Goal: Task Accomplishment & Management: Use online tool/utility

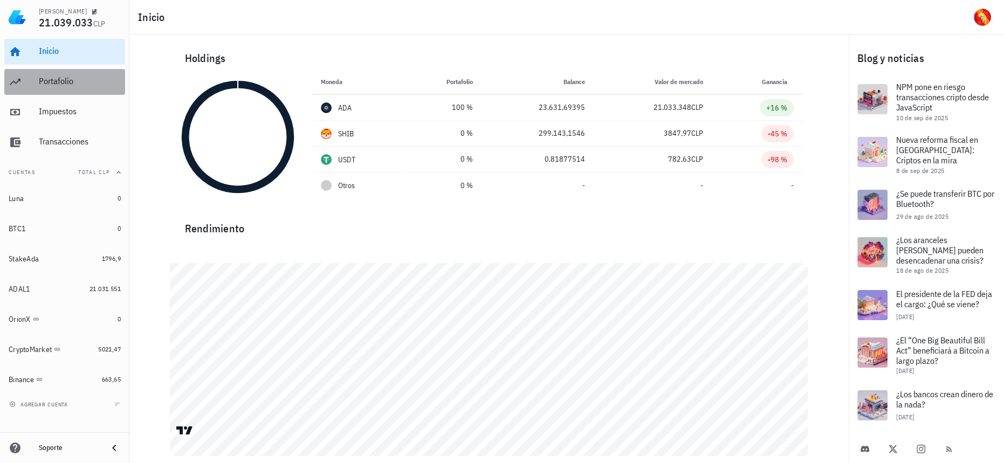
click at [78, 70] on div "Portafolio" at bounding box center [80, 82] width 82 height 24
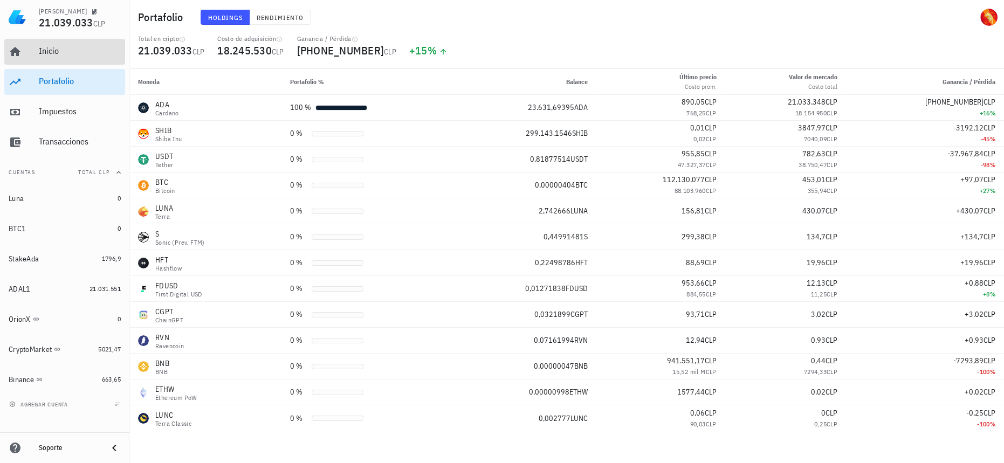
click at [54, 58] on div "Inicio" at bounding box center [80, 51] width 82 height 24
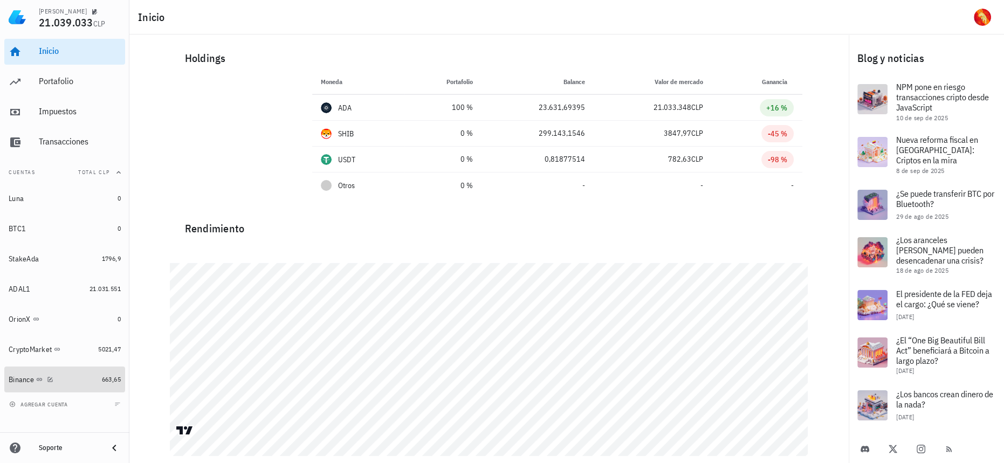
click at [74, 381] on div "Binance" at bounding box center [53, 380] width 89 height 10
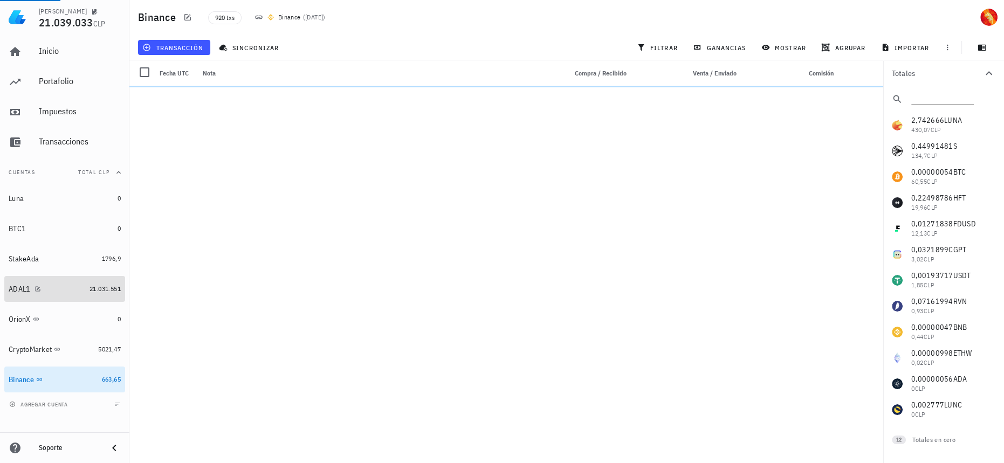
click at [98, 289] on span "21.031.551" at bounding box center [104, 289] width 31 height 8
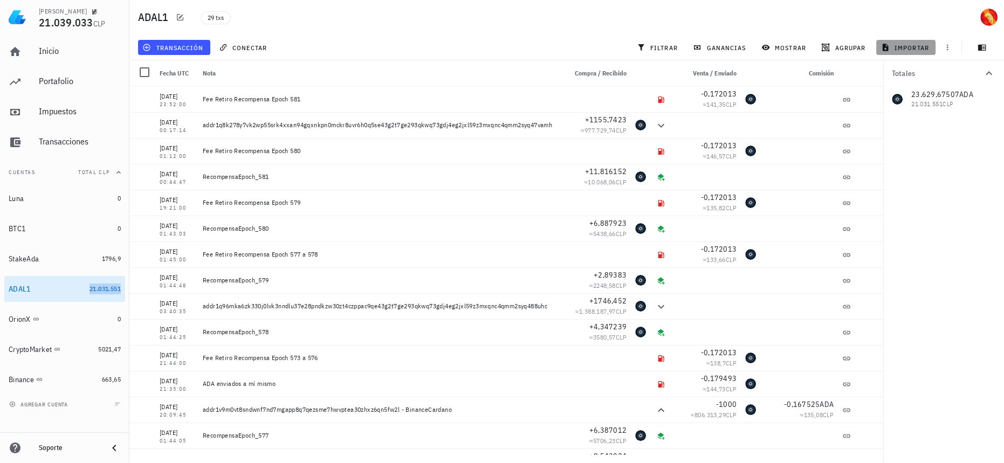
click at [922, 45] on span "importar" at bounding box center [906, 47] width 46 height 9
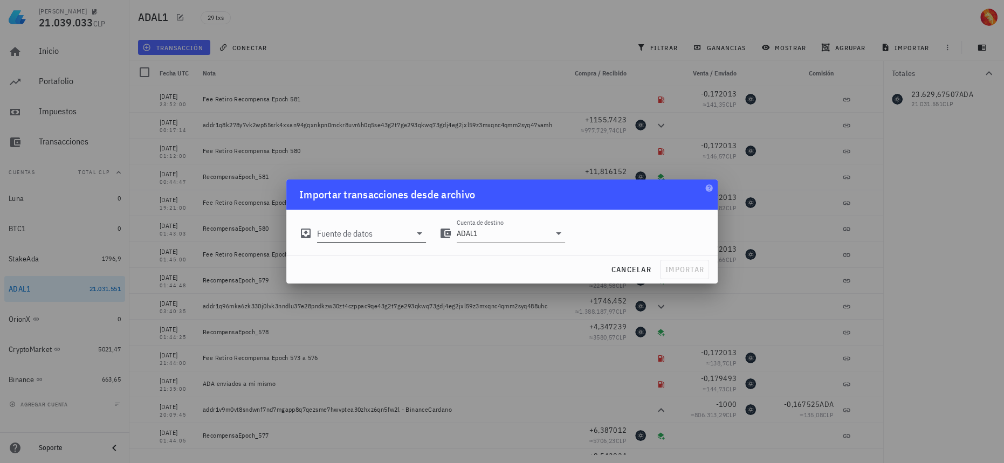
click at [322, 233] on input "Fuente de datos" at bounding box center [364, 233] width 94 height 17
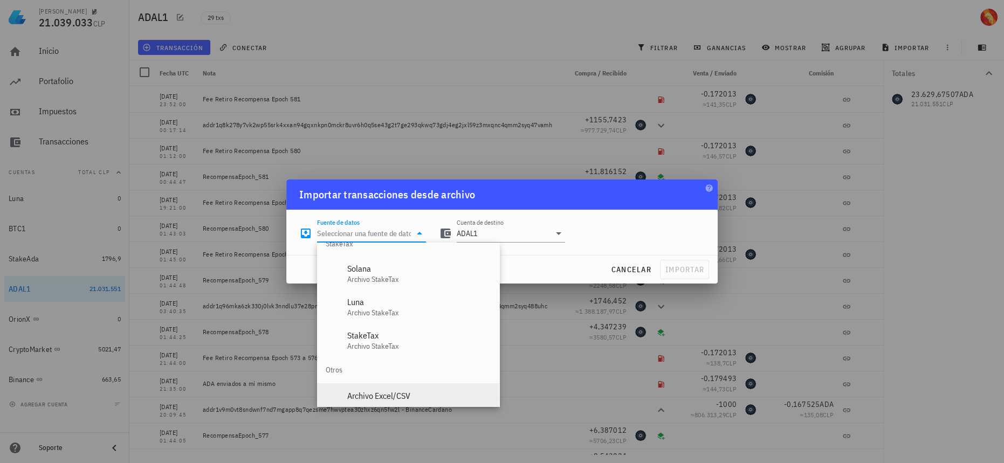
scroll to position [449, 0]
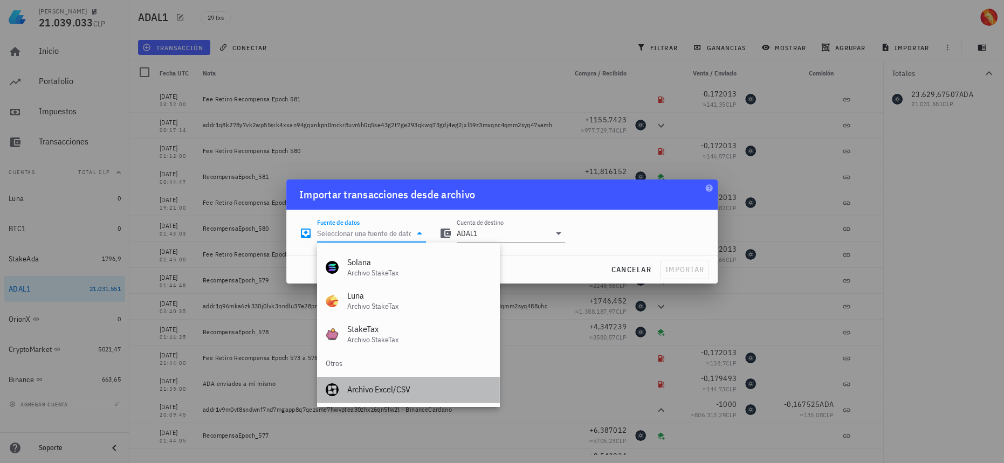
click at [386, 392] on div "Archivo Excel/CSV" at bounding box center [418, 389] width 143 height 10
type input "Archivo Excel/CSV"
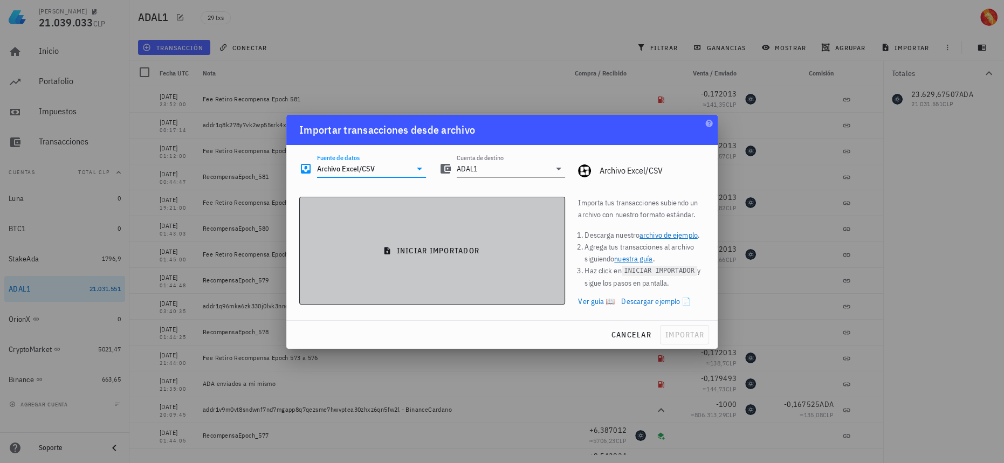
click at [511, 251] on span "iniciar importador" at bounding box center [431, 251] width 247 height 10
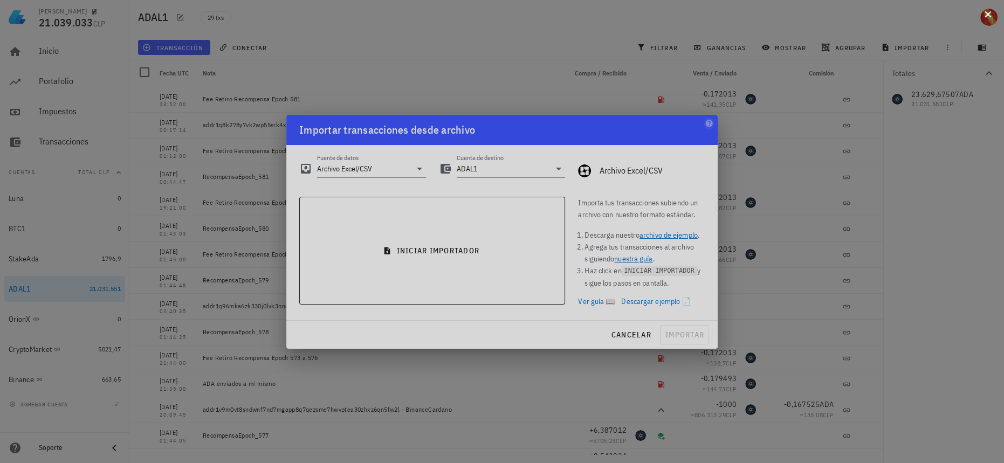
click at [983, 14] on button at bounding box center [987, 13] width 11 height 11
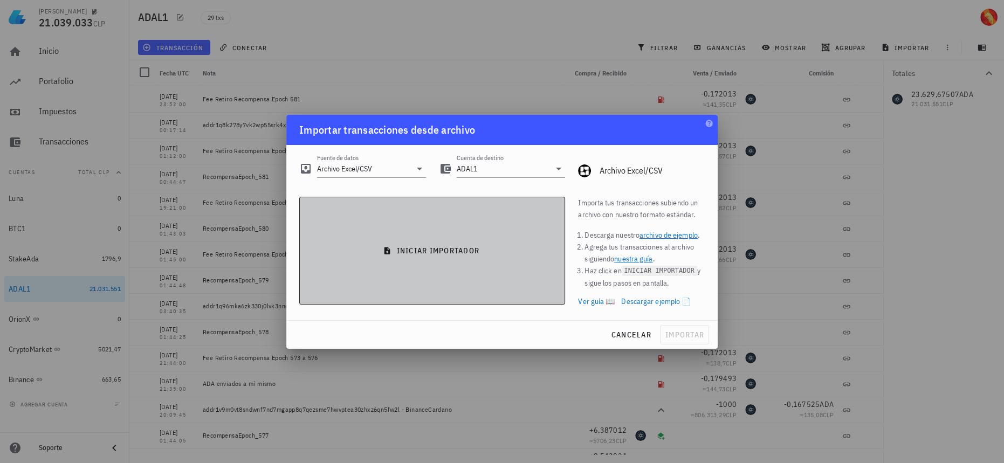
click at [473, 262] on button "iniciar importador" at bounding box center [432, 251] width 266 height 108
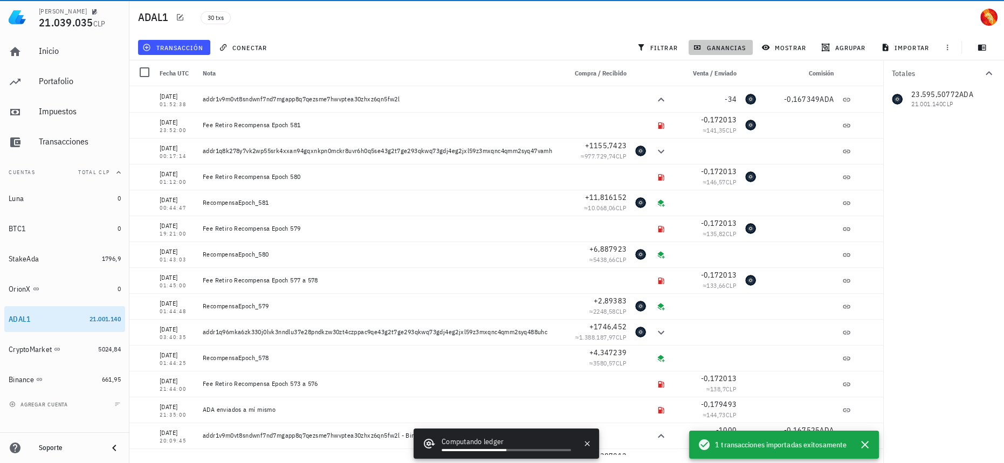
click at [721, 49] on span "ganancias" at bounding box center [720, 47] width 51 height 9
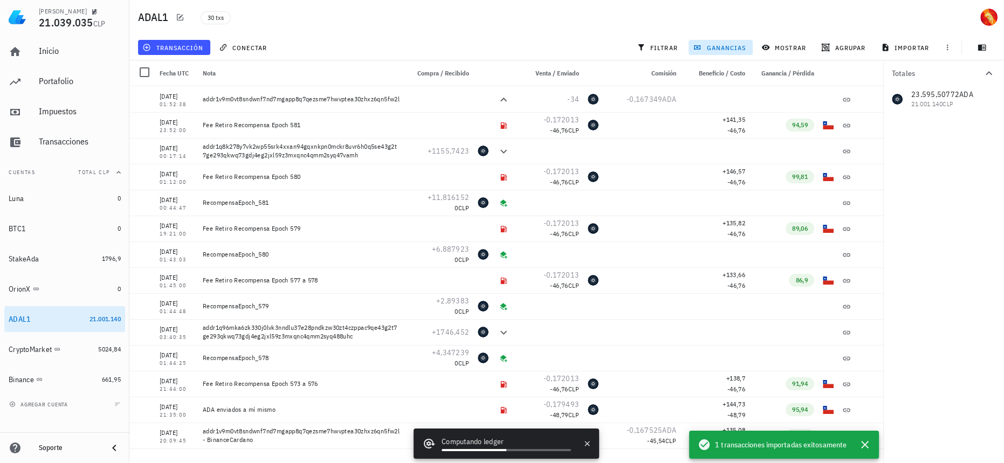
click at [721, 49] on span "ganancias" at bounding box center [720, 47] width 51 height 9
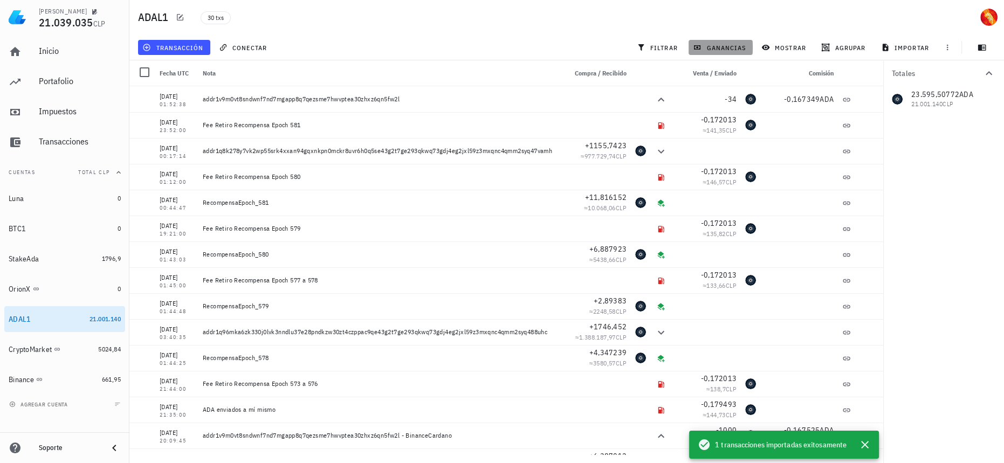
click at [721, 49] on span "ganancias" at bounding box center [720, 47] width 51 height 9
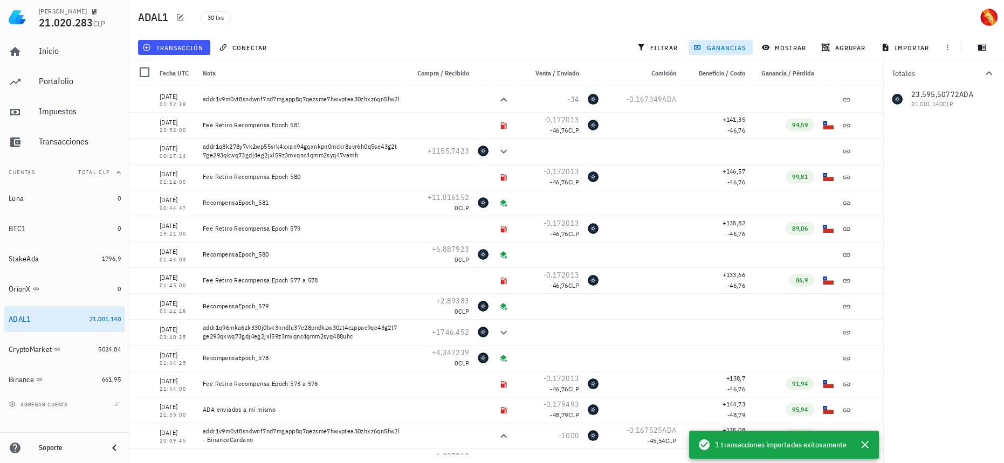
click at [721, 49] on span "ganancias" at bounding box center [720, 47] width 51 height 9
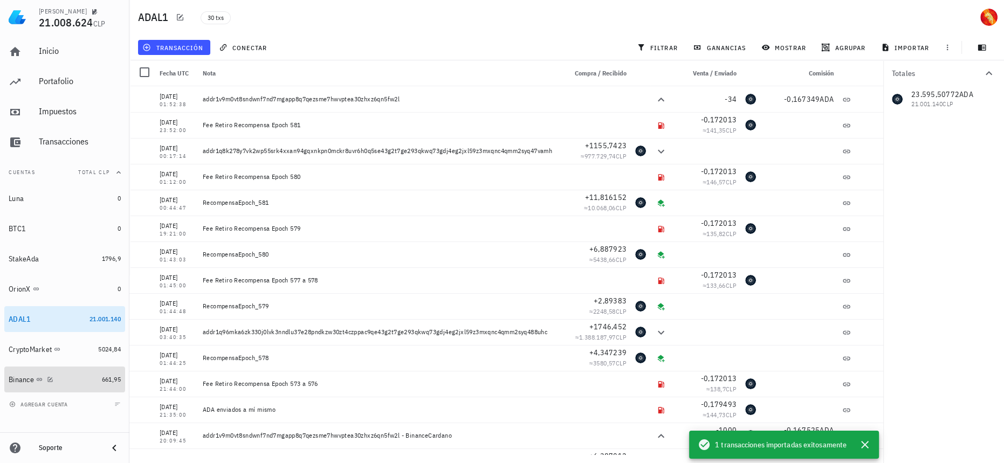
click at [84, 379] on div "Binance" at bounding box center [53, 380] width 89 height 10
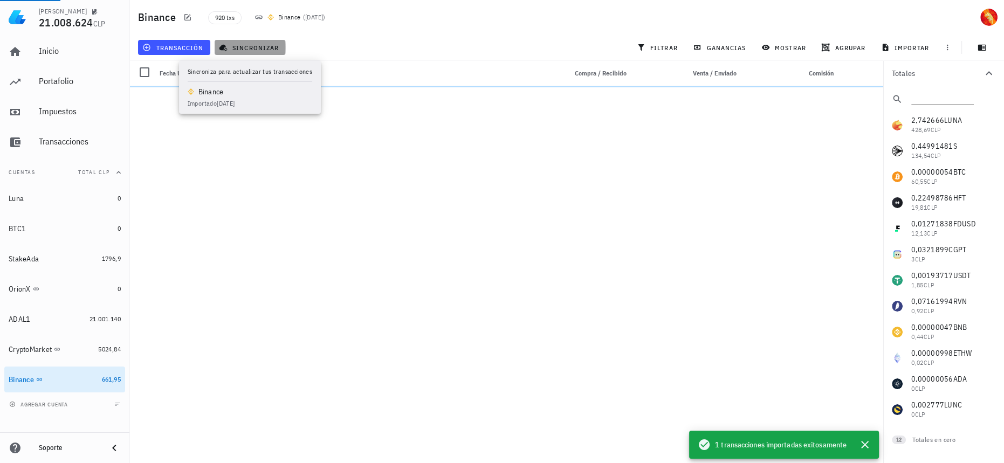
click at [264, 46] on span "sincronizar" at bounding box center [250, 47] width 58 height 9
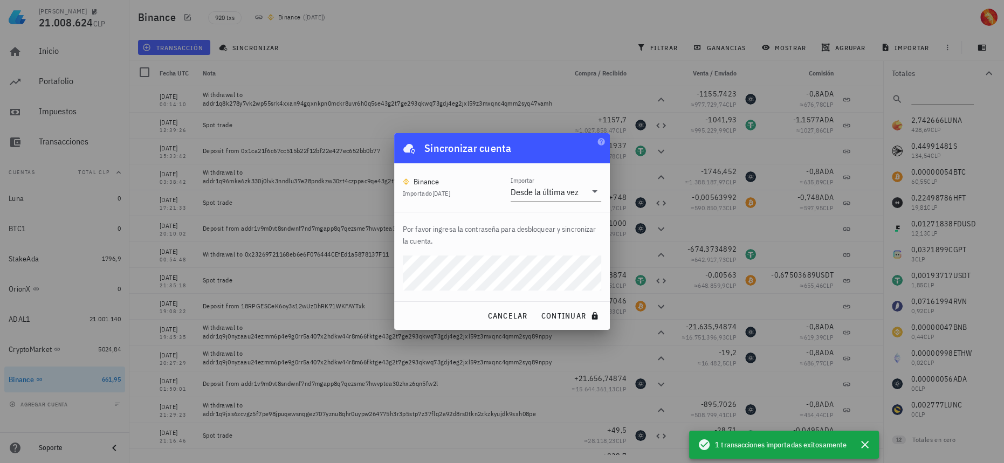
click at [536, 306] on button "continuar" at bounding box center [570, 315] width 69 height 19
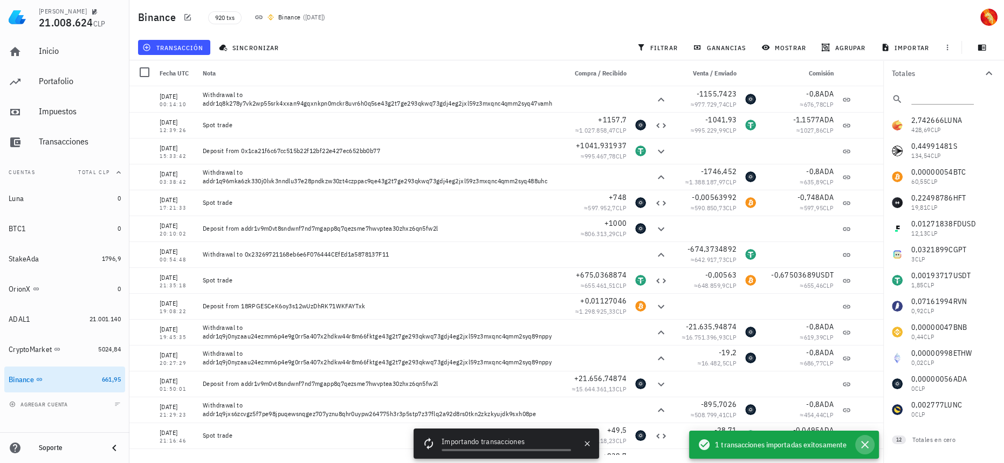
click at [862, 443] on icon "button" at bounding box center [865, 445] width 8 height 8
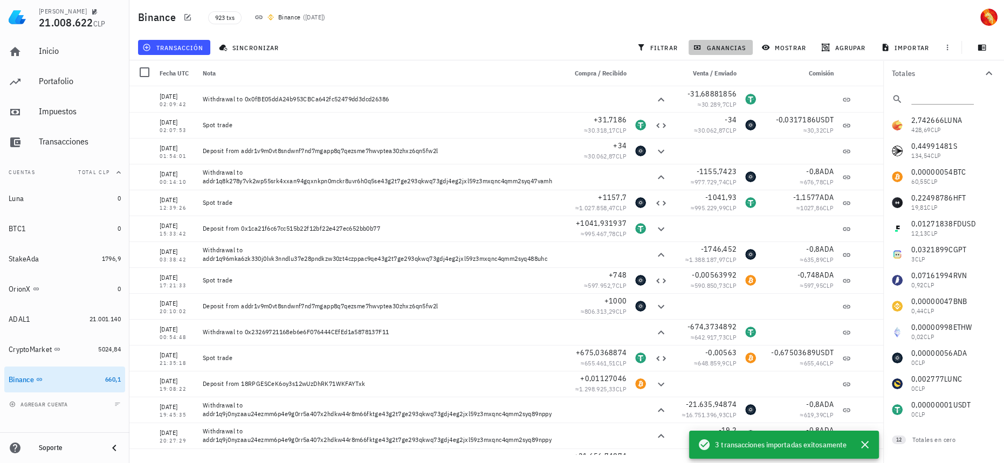
click at [734, 51] on span "ganancias" at bounding box center [720, 47] width 51 height 9
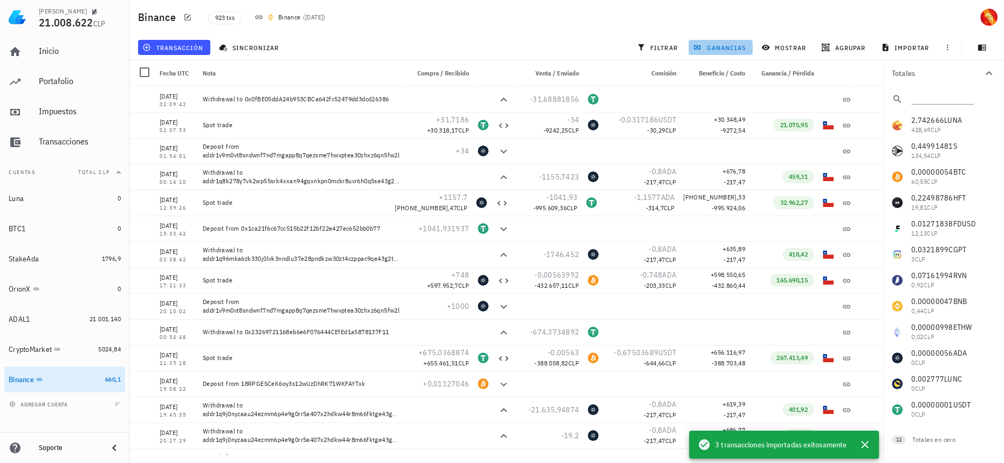
click at [734, 51] on span "ganancias" at bounding box center [720, 47] width 51 height 9
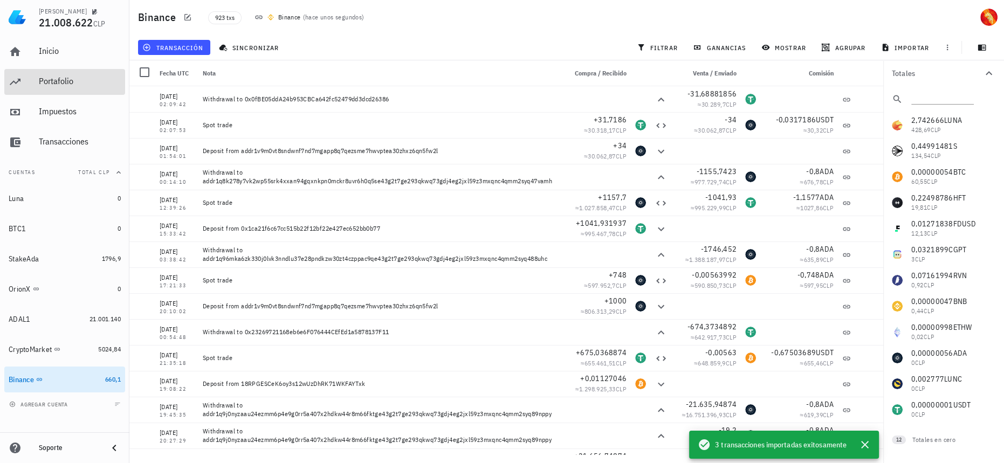
click at [74, 85] on div "Portafolio" at bounding box center [80, 81] width 82 height 10
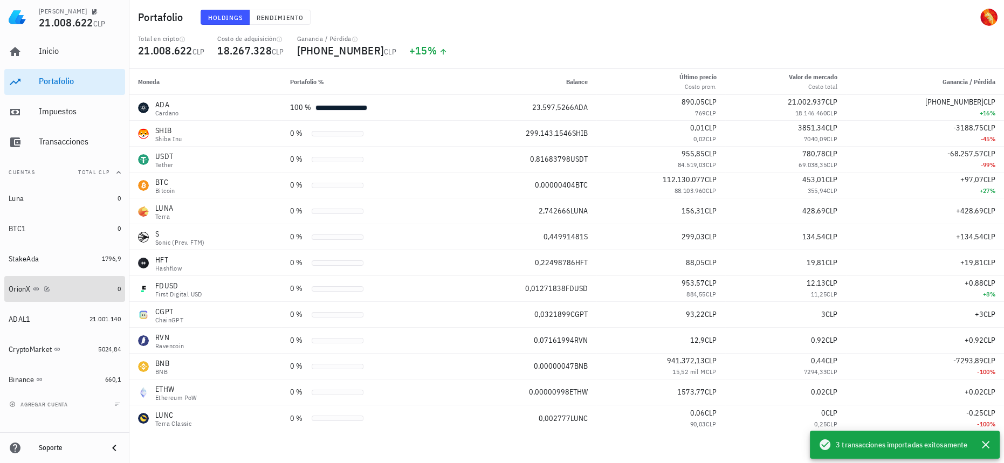
click at [109, 280] on div "OrionX" at bounding box center [61, 289] width 105 height 23
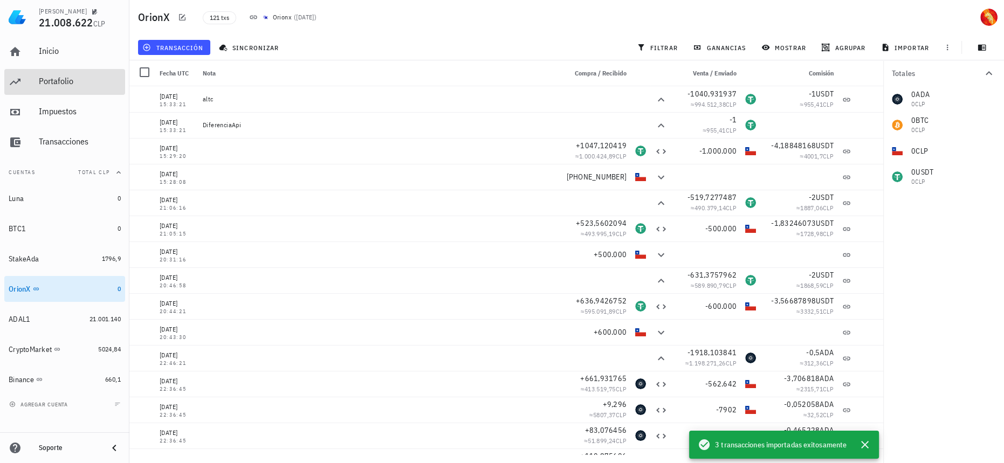
click at [42, 88] on div "Portafolio" at bounding box center [80, 82] width 82 height 24
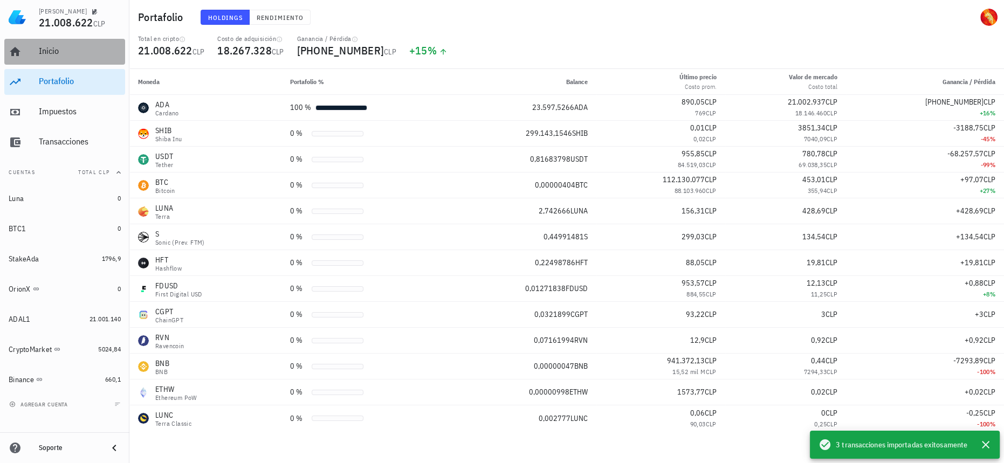
click at [71, 52] on div "Inicio" at bounding box center [80, 51] width 82 height 10
